Goal: Find specific page/section: Find specific page/section

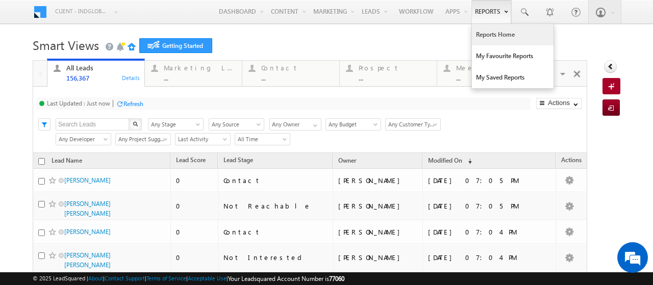
click at [488, 29] on link "Reports Home" at bounding box center [513, 34] width 82 height 21
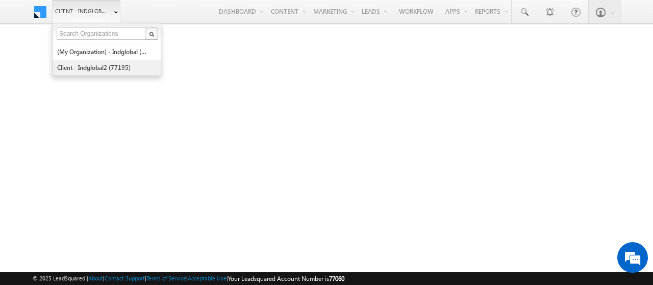
click at [96, 67] on link "Client - indglobal2 (77195)" at bounding box center [103, 68] width 93 height 16
